Goal: Information Seeking & Learning: Check status

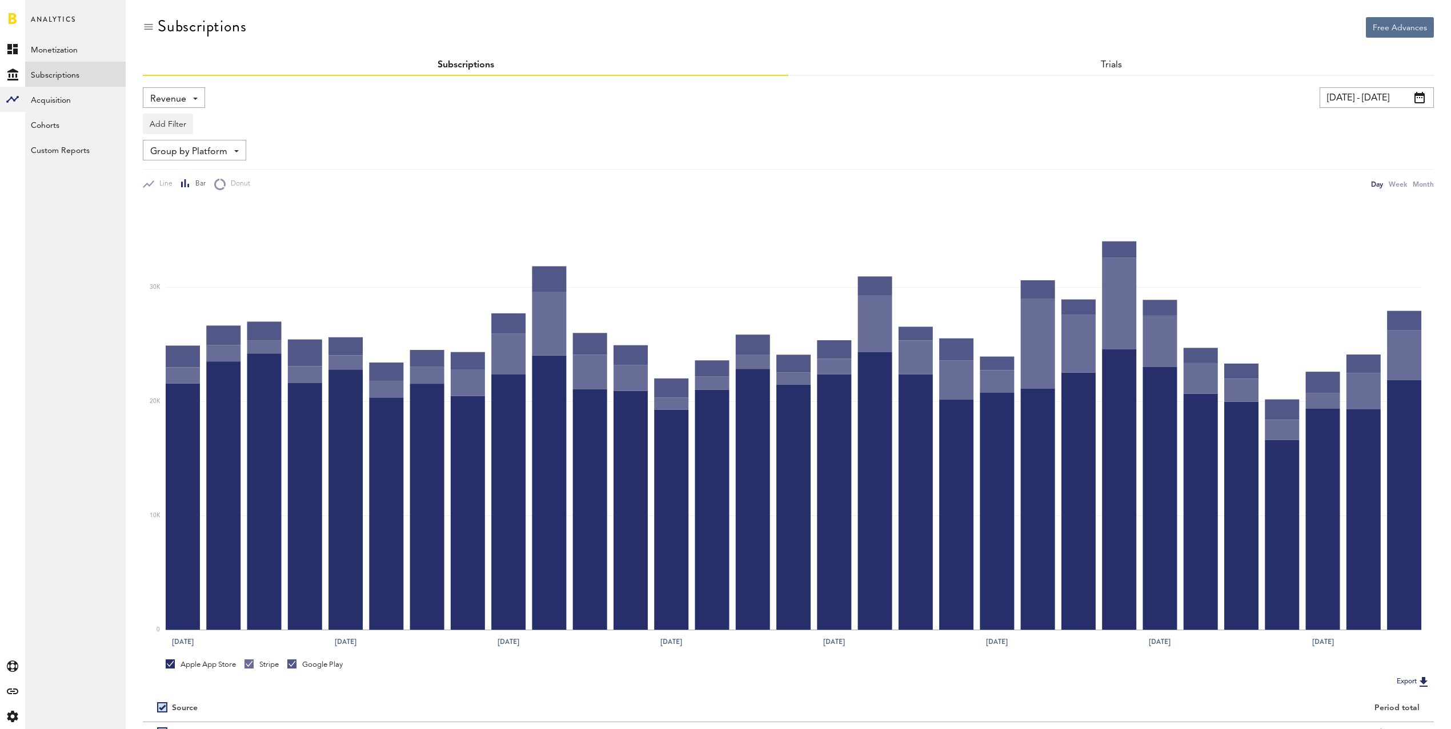
click at [77, 75] on link "Subscriptions" at bounding box center [75, 74] width 101 height 25
click at [66, 74] on link "Subscriptions" at bounding box center [75, 74] width 101 height 25
click at [170, 99] on span "Revenue" at bounding box center [168, 99] width 36 height 19
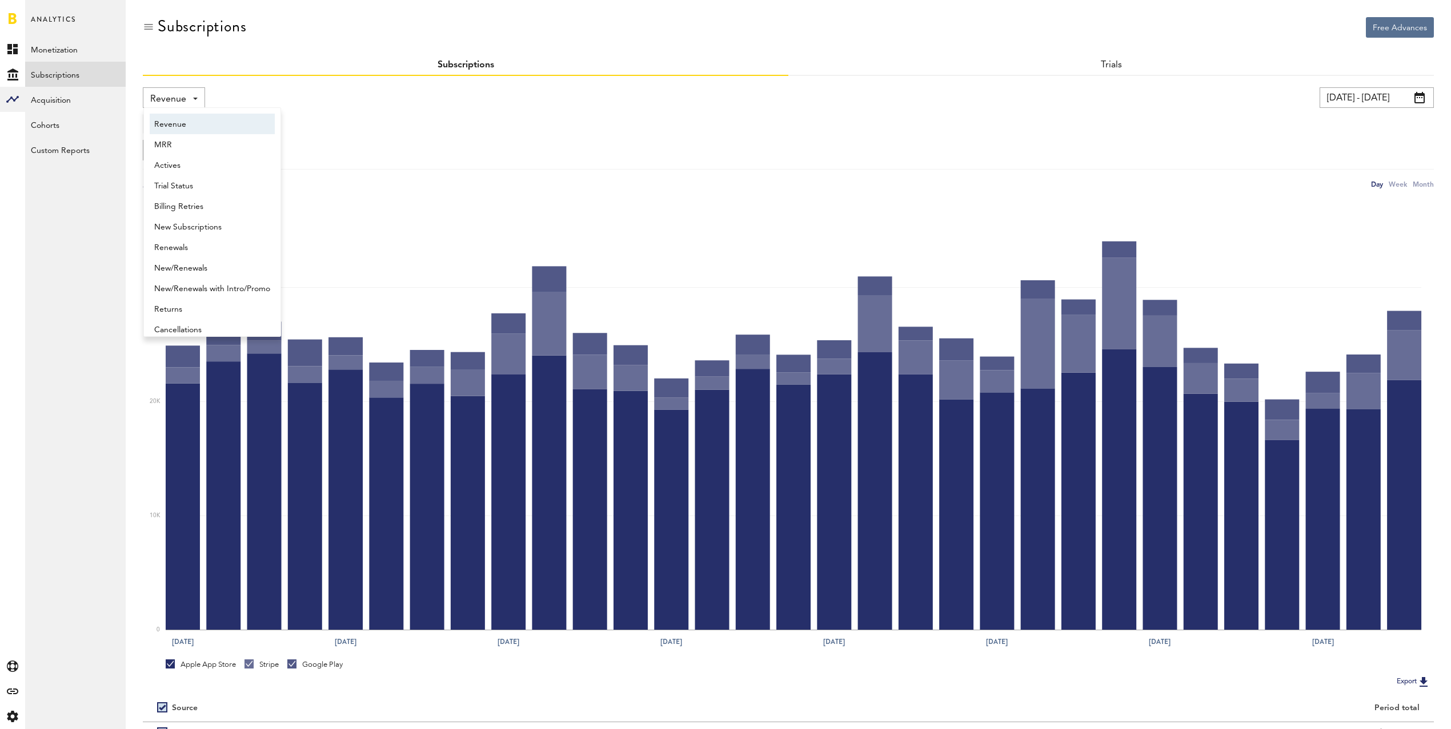
scroll to position [6, 0]
click at [190, 222] on span "New Subscriptions" at bounding box center [212, 221] width 116 height 19
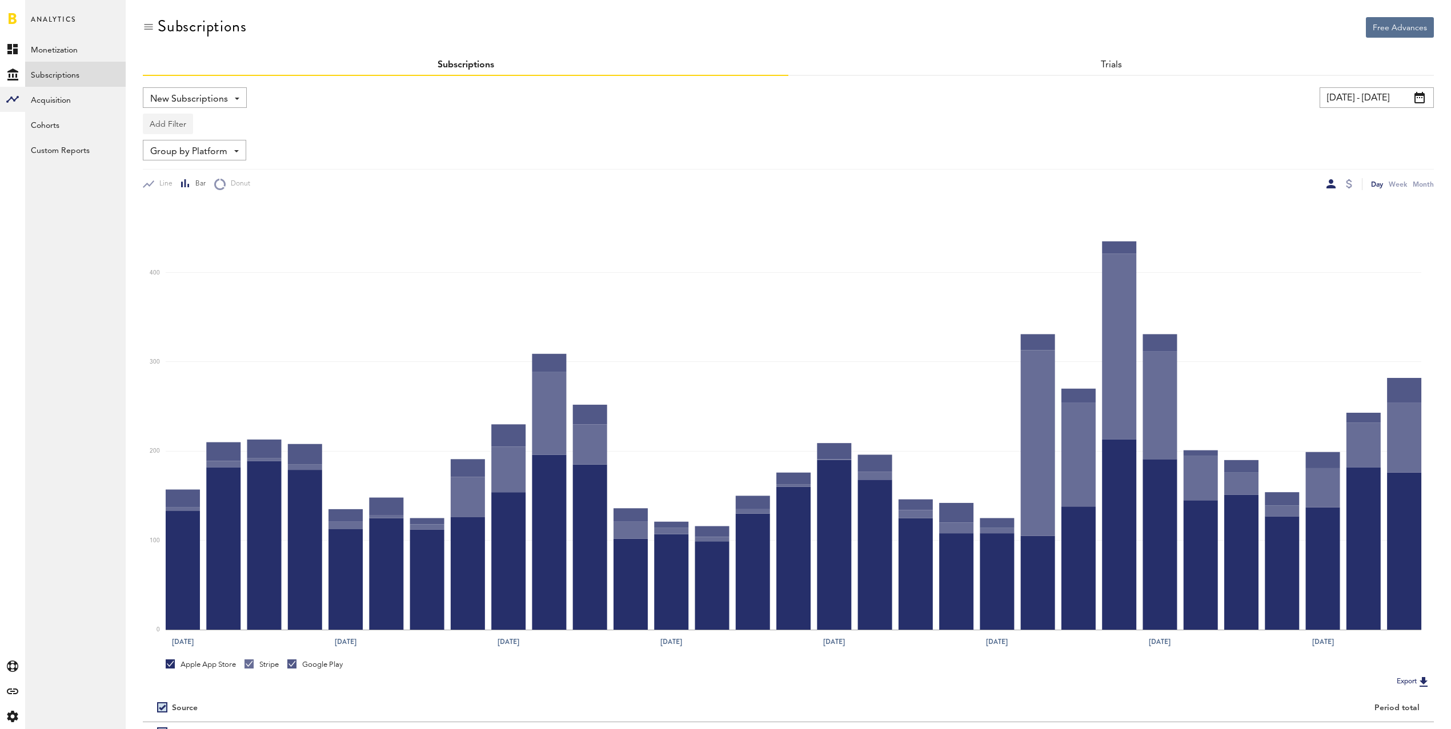
click at [163, 122] on button "Add Filter" at bounding box center [168, 124] width 50 height 21
click at [177, 181] on li "Apps" at bounding box center [195, 174] width 93 height 21
click at [178, 125] on div "Apps" at bounding box center [185, 125] width 50 height 19
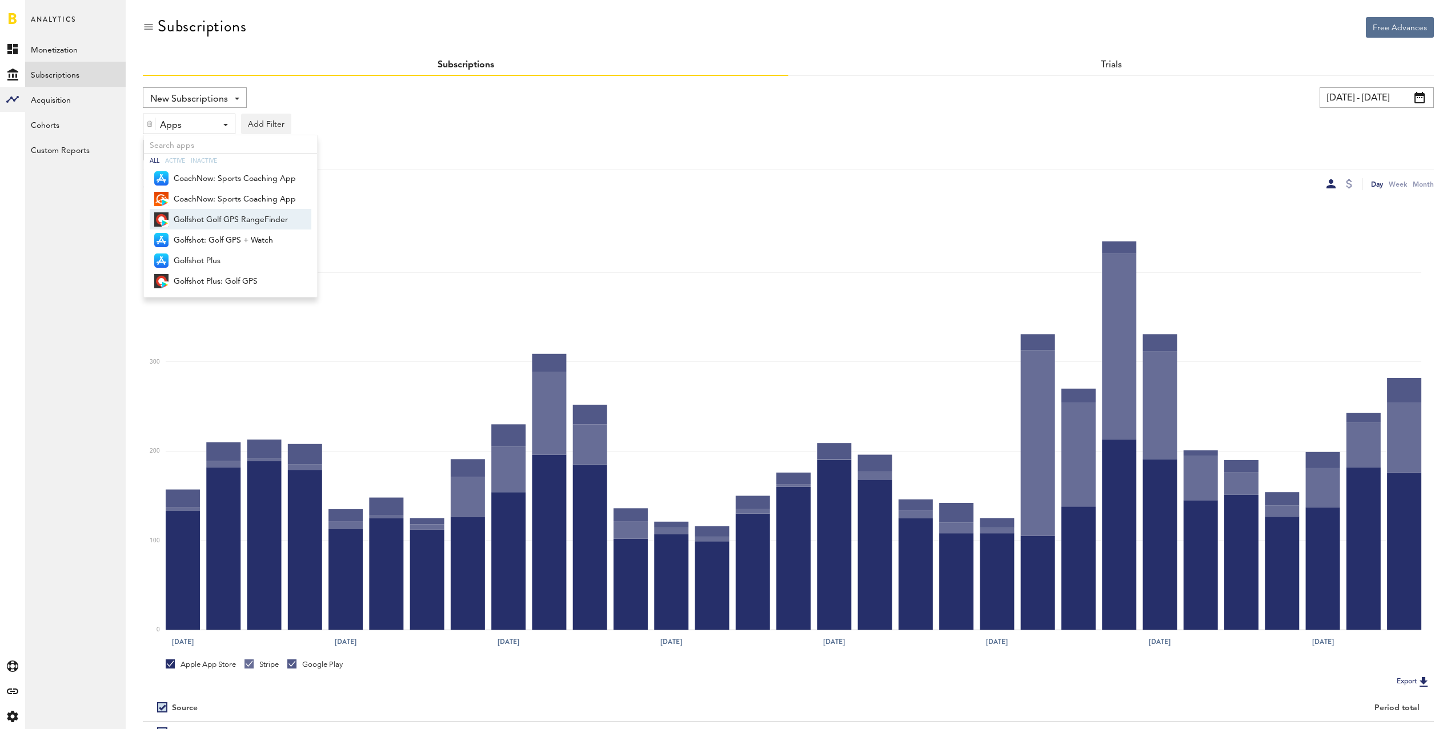
click at [207, 217] on span "Golfshot Golf GPS RangeFinder" at bounding box center [235, 219] width 122 height 19
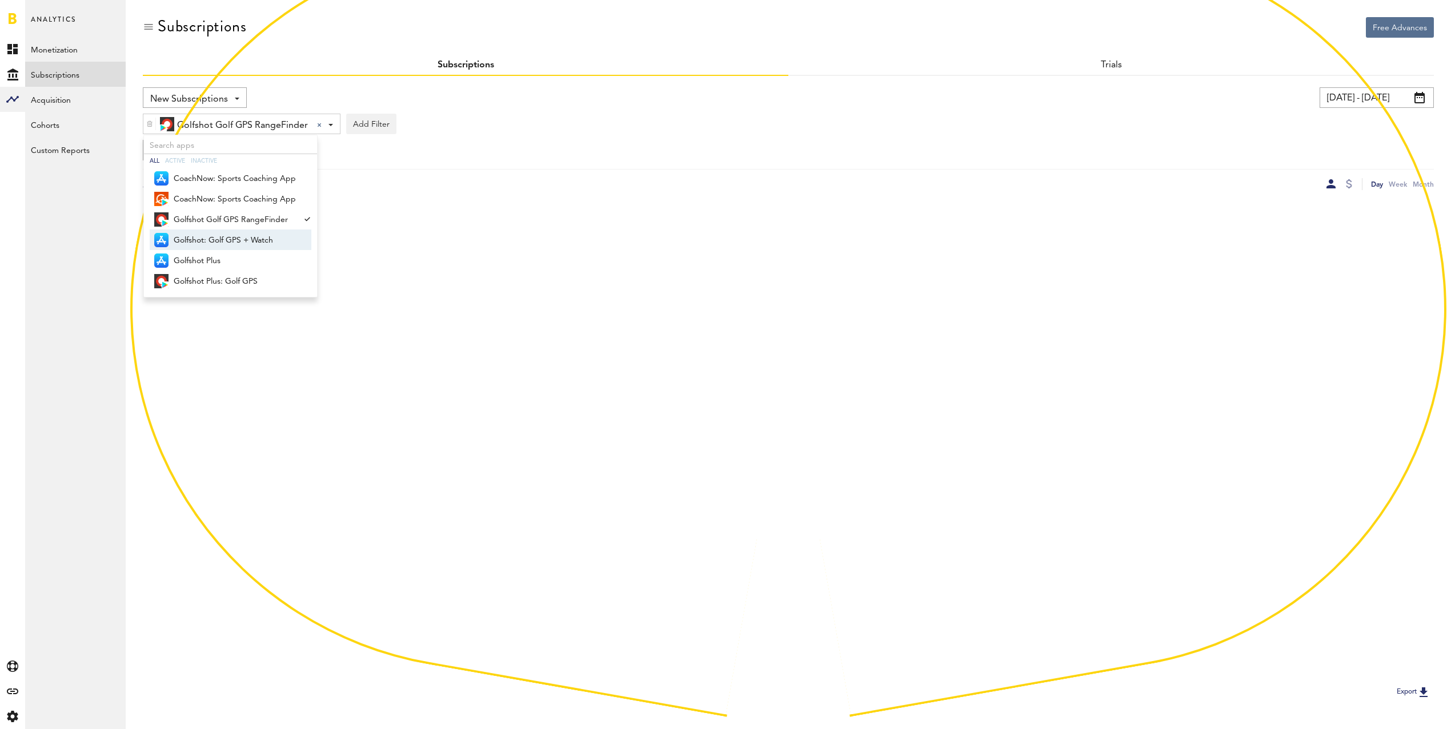
click at [210, 240] on span "Golfshot: Golf GPS + Watch" at bounding box center [235, 240] width 122 height 19
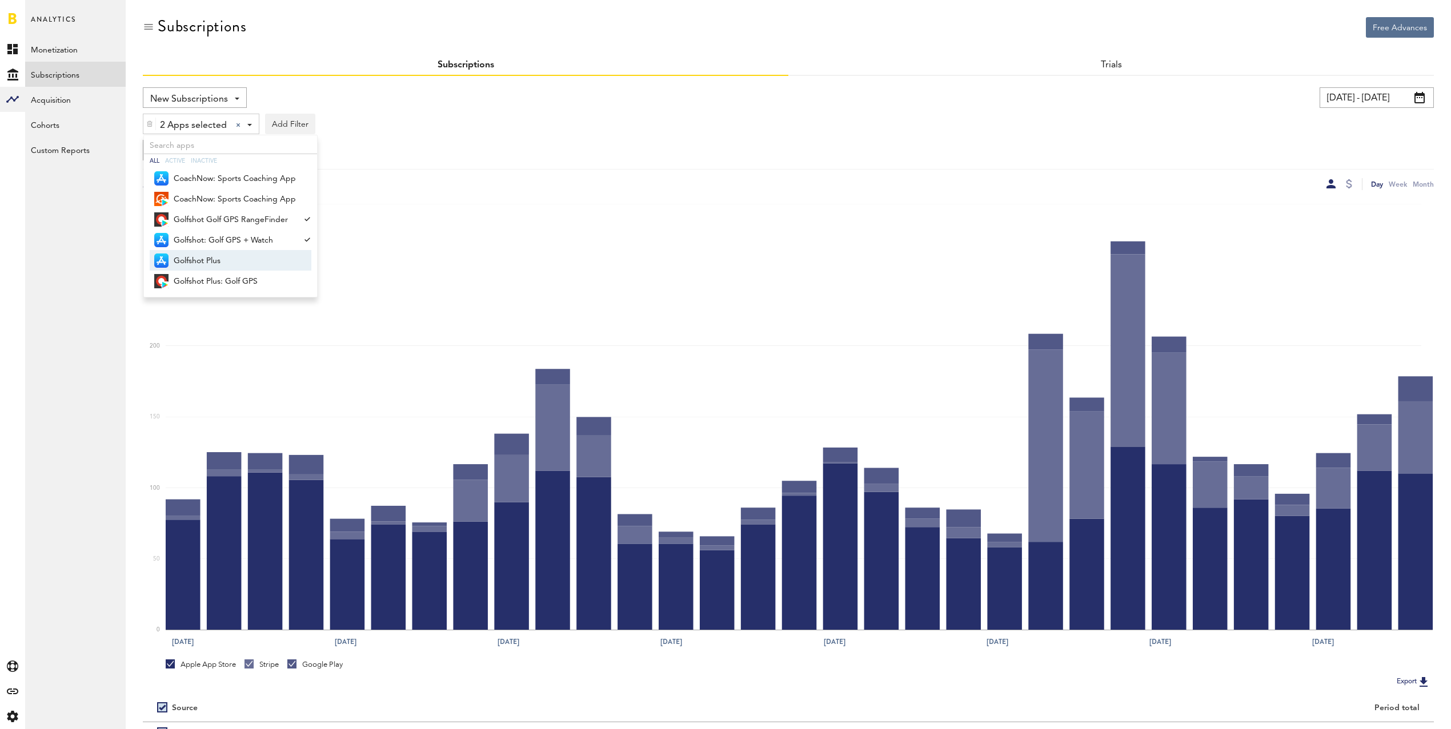
click at [212, 258] on span "Golfshot Plus" at bounding box center [235, 260] width 122 height 19
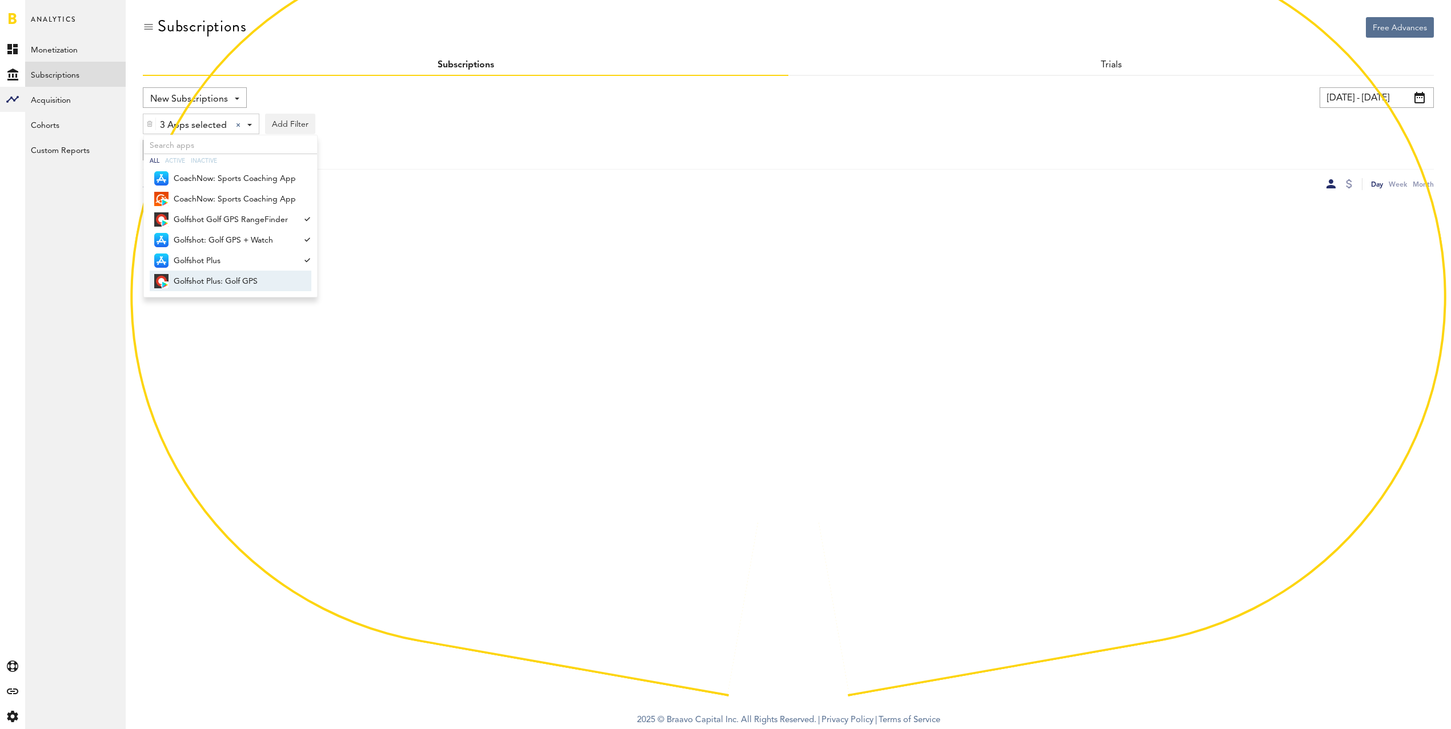
click at [224, 281] on span "Golfshot Plus: Golf GPS" at bounding box center [235, 281] width 122 height 19
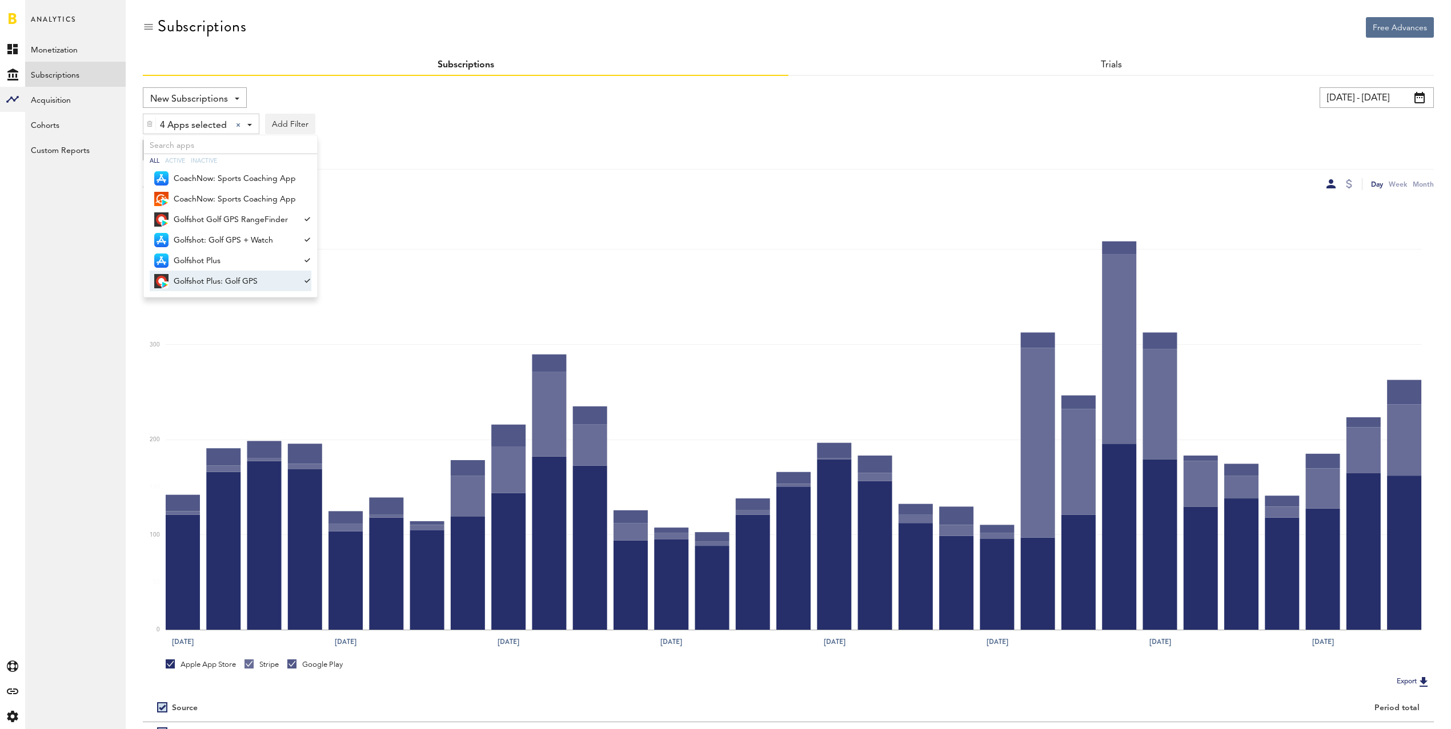
click at [663, 144] on div "Group by Platform Group by Platform Group by App Group by Subscription Group by…" at bounding box center [788, 150] width 1291 height 21
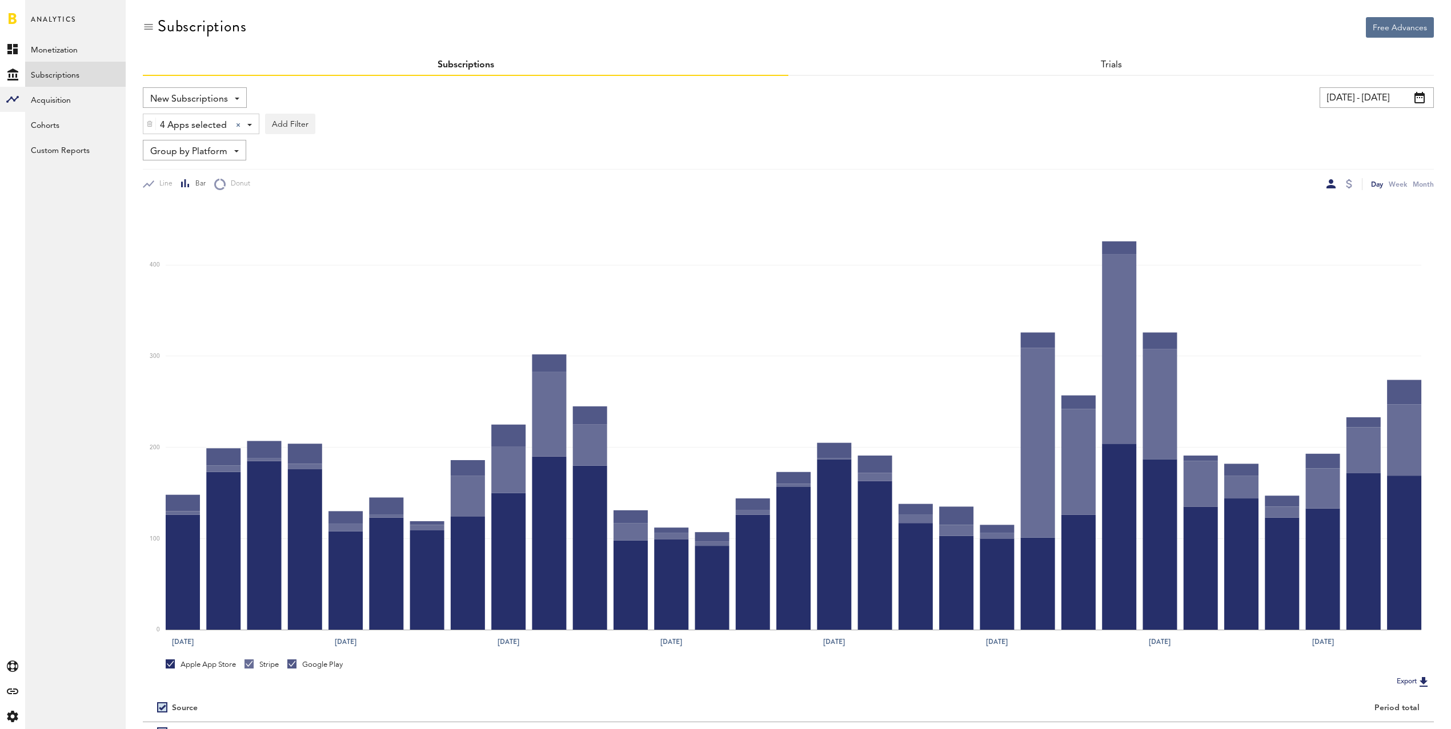
click at [1379, 100] on input "[DATE] - [DATE]" at bounding box center [1376, 97] width 114 height 21
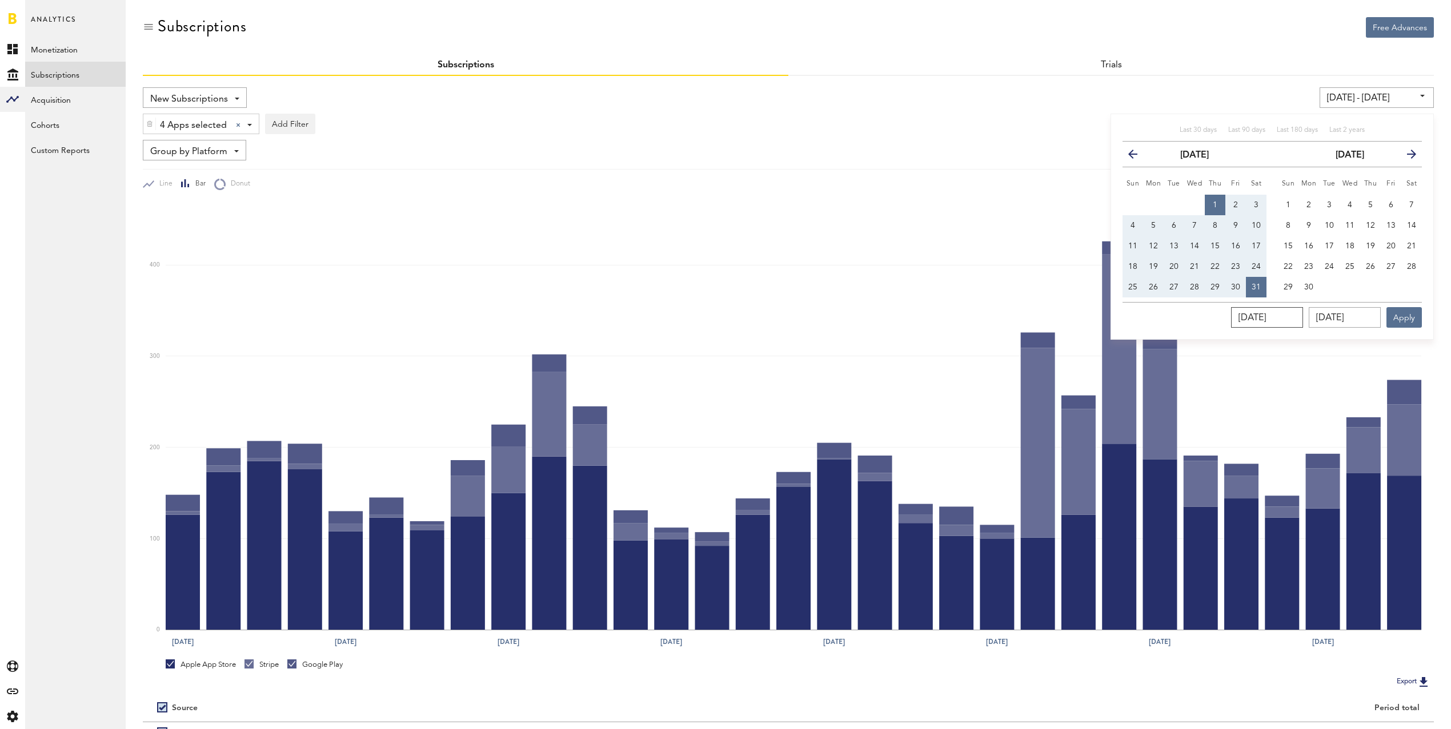
click at [1298, 317] on input "[DATE]" at bounding box center [1267, 317] width 72 height 21
click at [1303, 316] on input "[DATE]" at bounding box center [1267, 317] width 72 height 21
type input "08/01/202_"
type input "[DATE] - [DATE]"
type input "[DATE]"
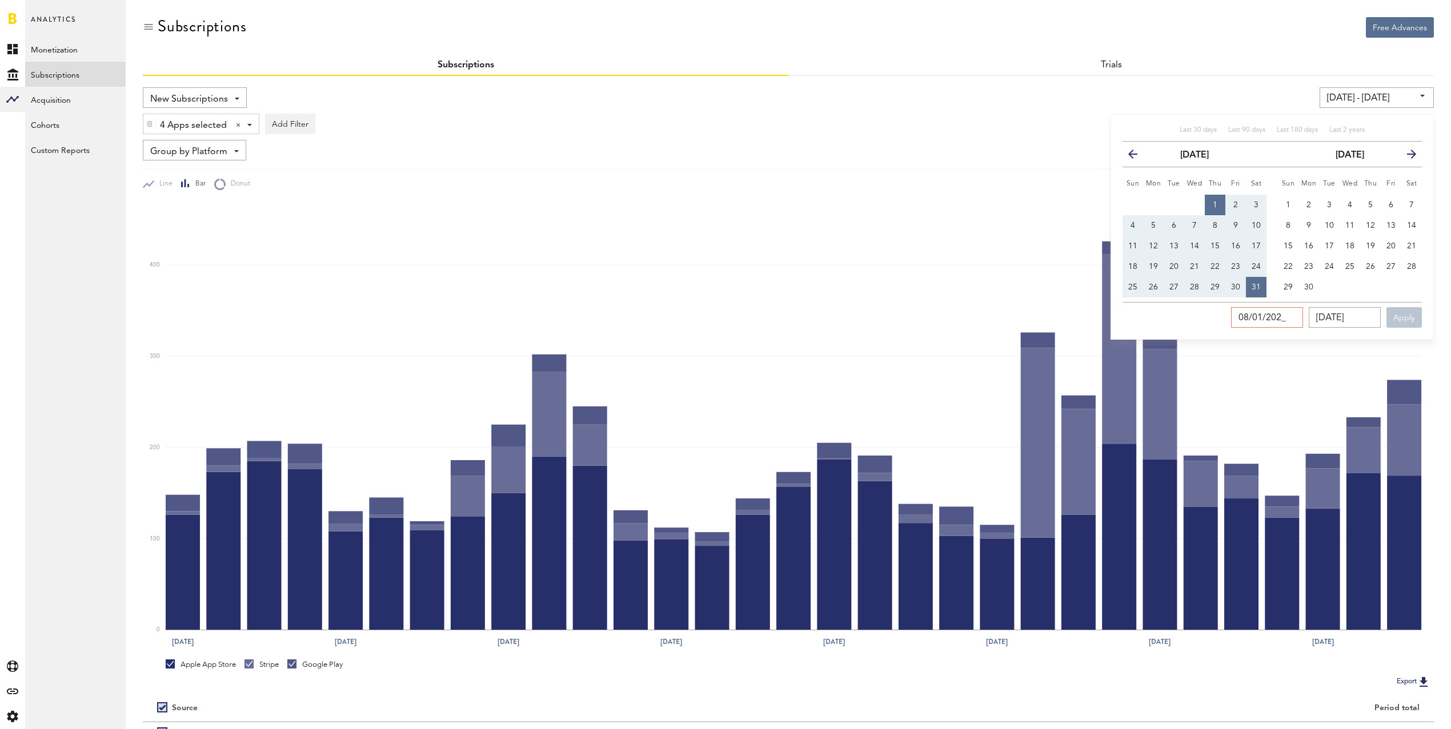
type input "[DATE]"
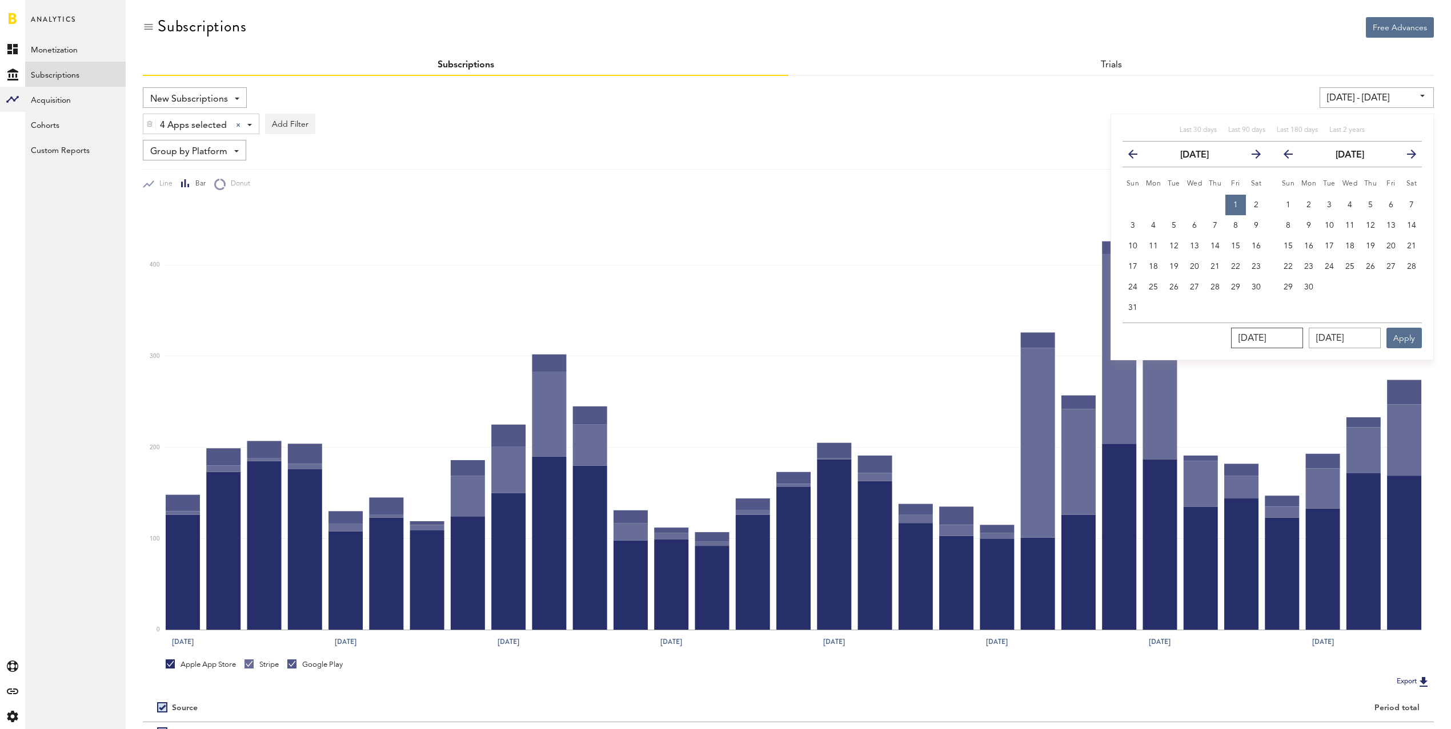
type input "[DATE]"
click at [1377, 336] on input "[DATE]" at bounding box center [1345, 338] width 72 height 21
click at [1237, 204] on span "1" at bounding box center [1235, 205] width 5 height 8
click at [1140, 306] on button "31" at bounding box center [1132, 308] width 21 height 21
type input "[DATE] - [DATE]"
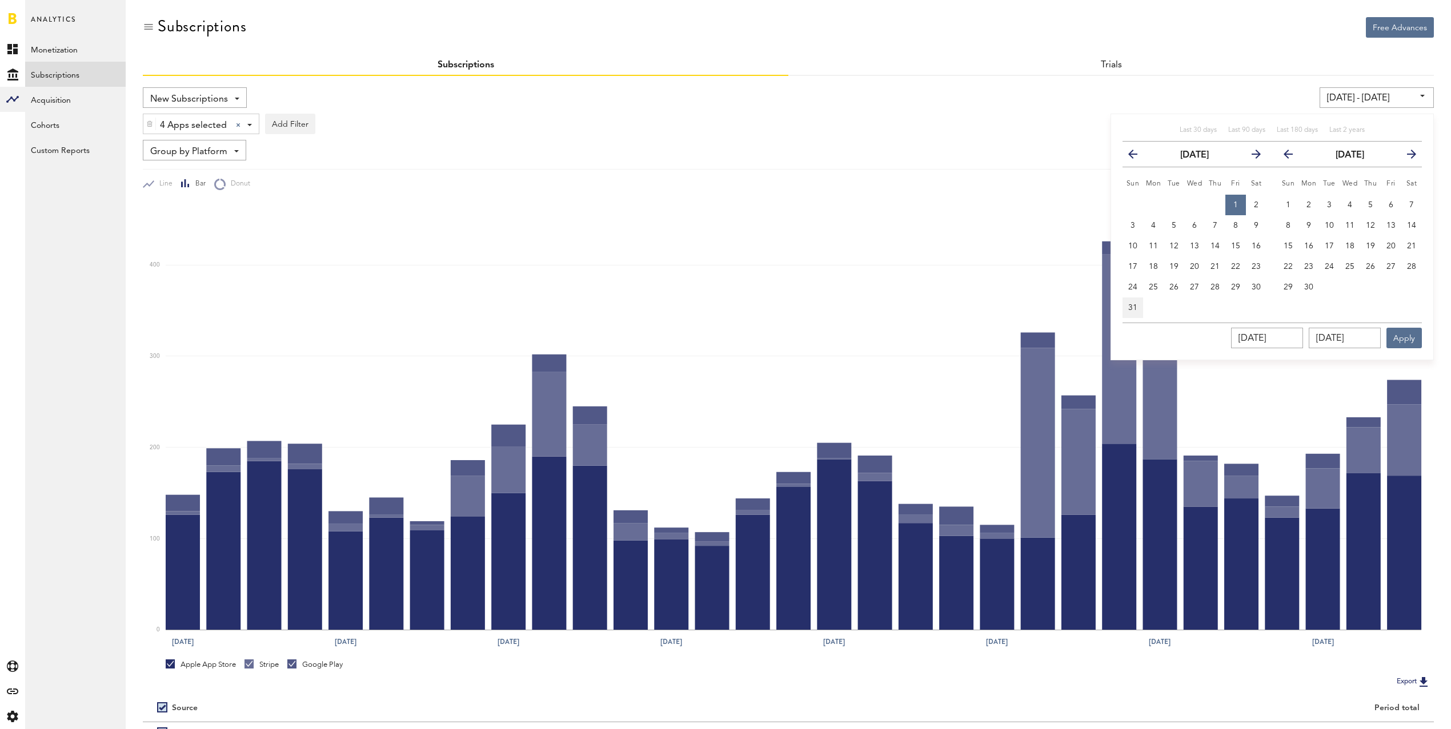
type input "[DATE]"
click at [1413, 339] on button "Apply" at bounding box center [1403, 338] width 35 height 21
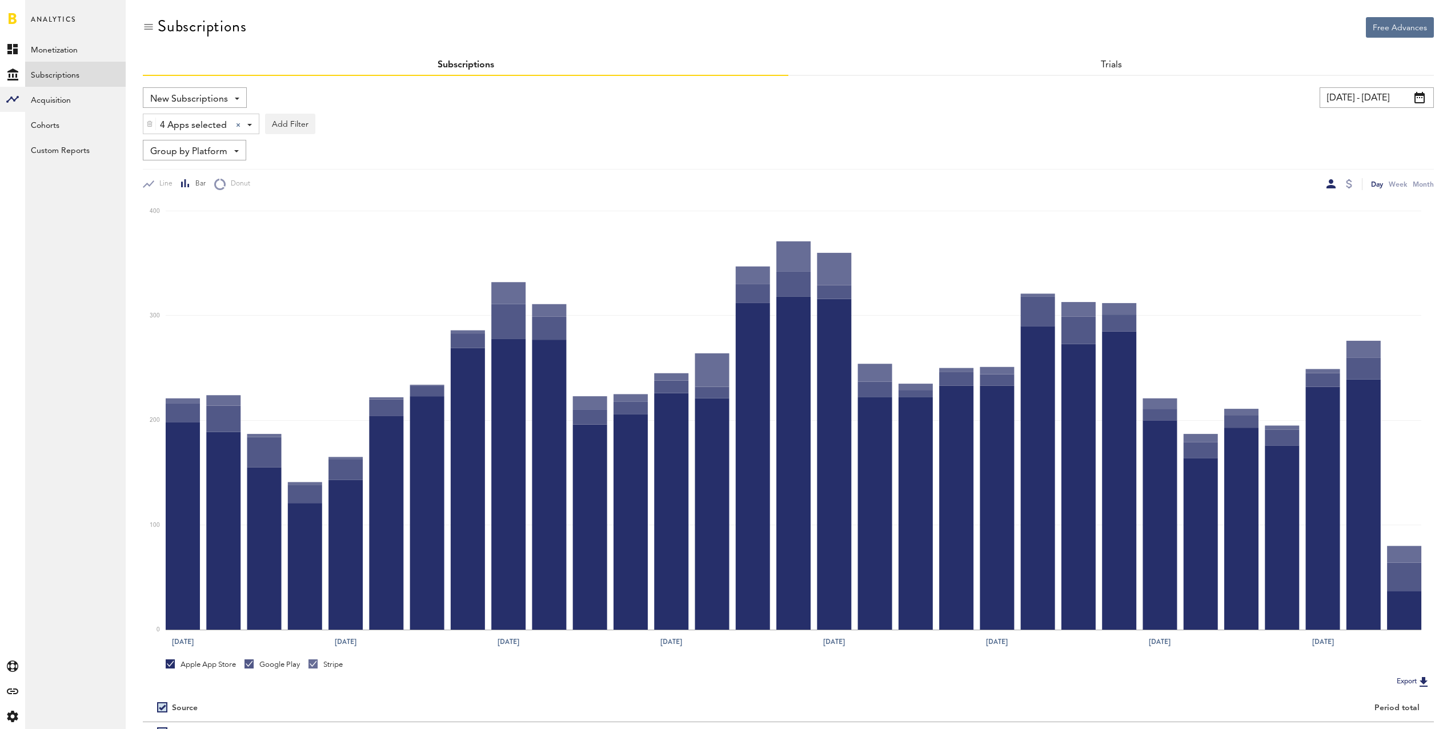
click at [1387, 104] on input "[DATE] - [DATE]" at bounding box center [1376, 97] width 114 height 21
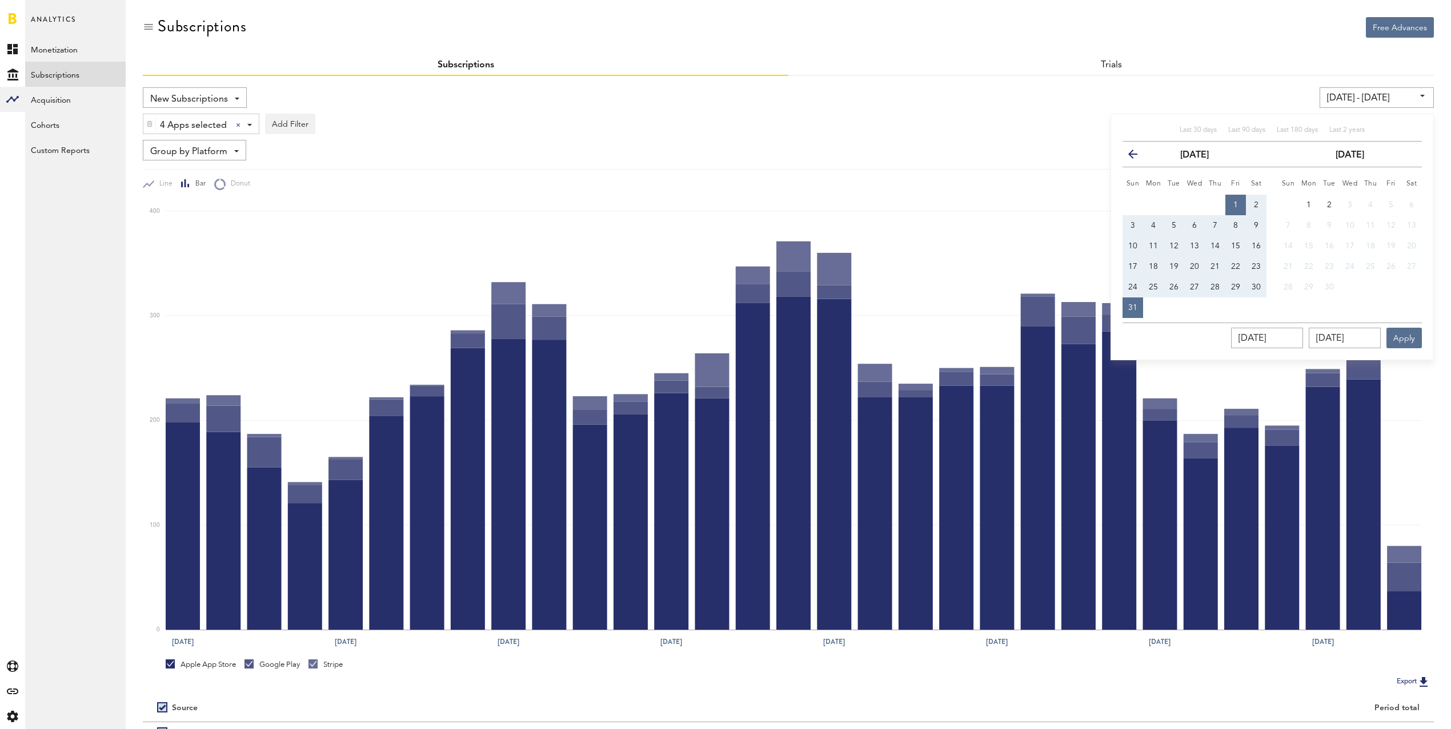
click at [1237, 207] on span "1" at bounding box center [1235, 205] width 5 height 8
click at [1257, 283] on span "30" at bounding box center [1256, 287] width 9 height 8
type input "[DATE] - [DATE]"
type input "[DATE]"
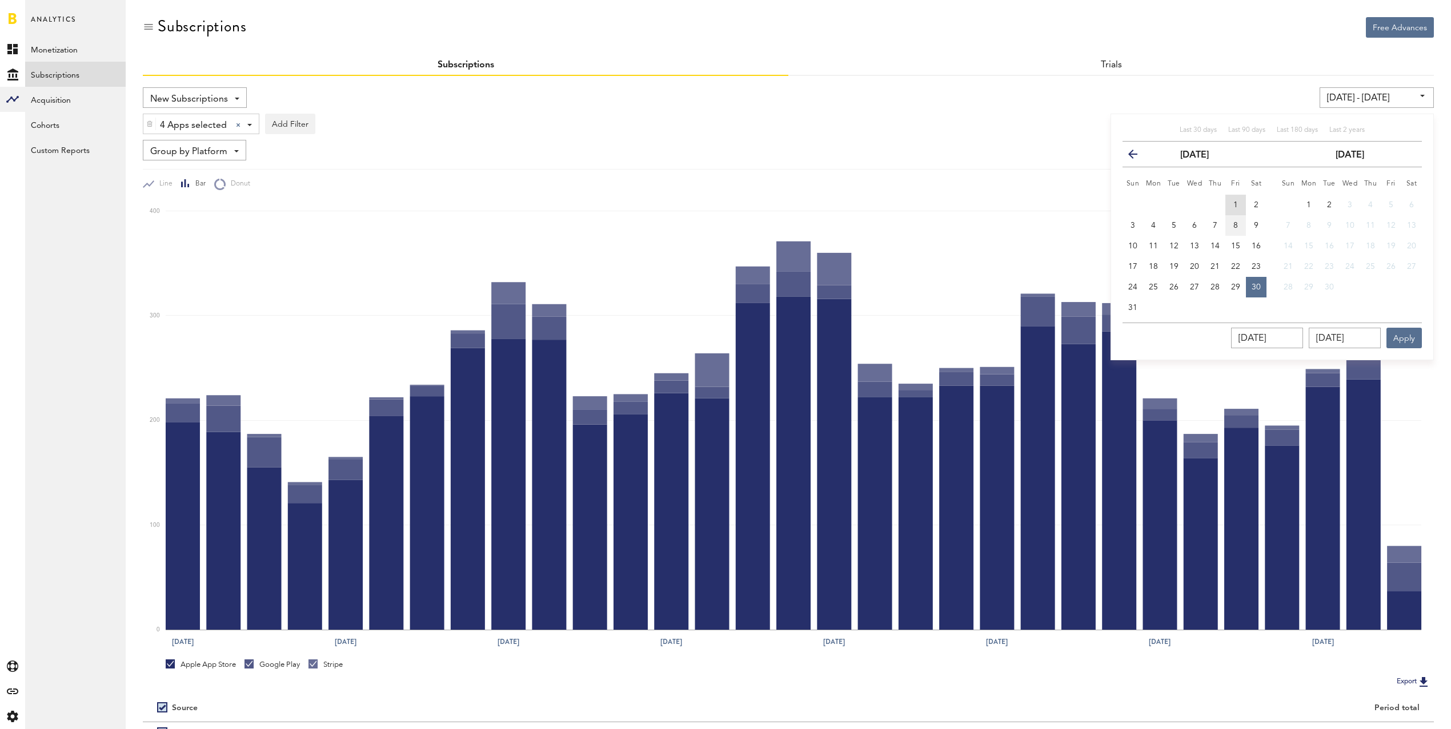
drag, startPoint x: 1238, startPoint y: 203, endPoint x: 1242, endPoint y: 224, distance: 21.1
click at [1238, 203] on button "1" at bounding box center [1235, 205] width 21 height 21
type input "[DATE] - [DATE]"
type input "[DATE]"
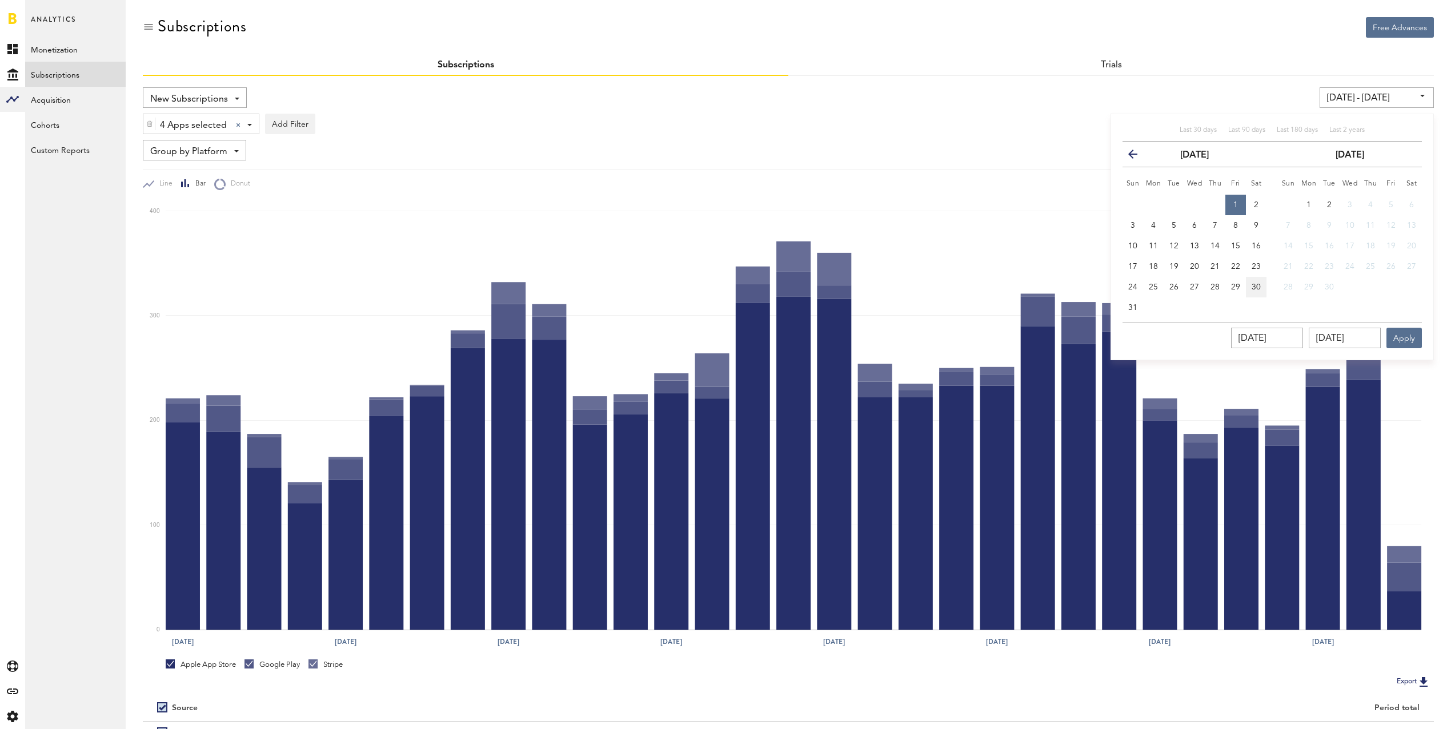
click at [1258, 283] on span "30" at bounding box center [1256, 287] width 9 height 8
type input "[DATE] - [DATE]"
type input "[DATE]"
click at [1406, 333] on button "Apply" at bounding box center [1403, 338] width 35 height 21
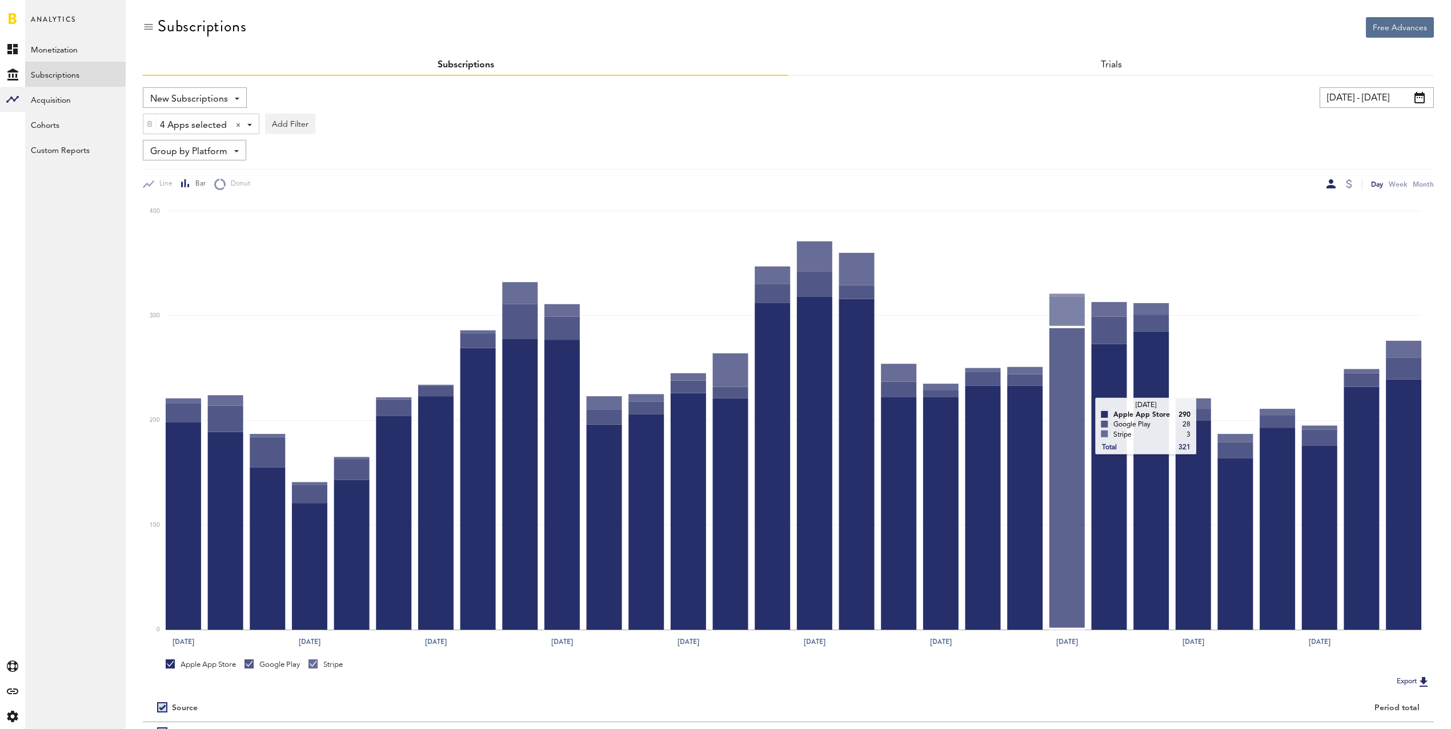
scroll to position [115, 0]
